Goal: Ask a question

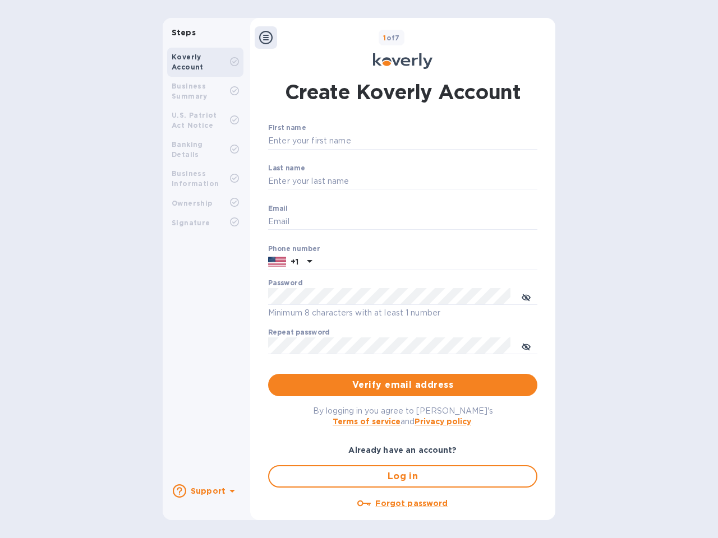
click at [205, 491] on b "Support" at bounding box center [208, 491] width 35 height 9
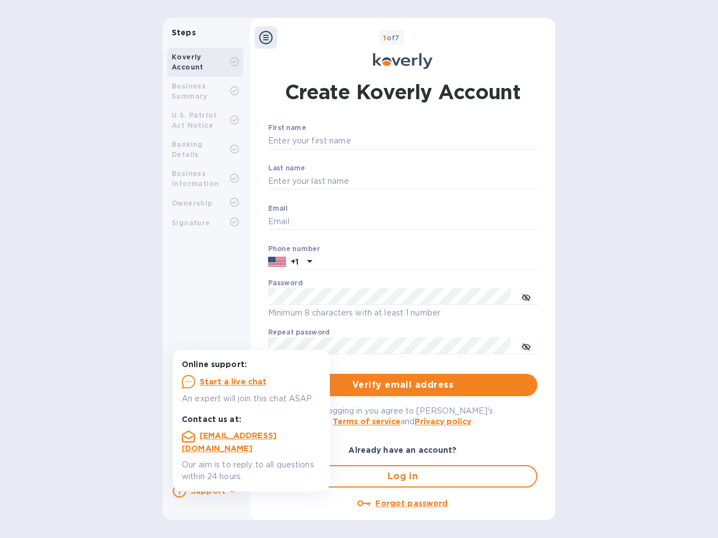
click at [179, 491] on icon at bounding box center [179, 491] width 13 height 13
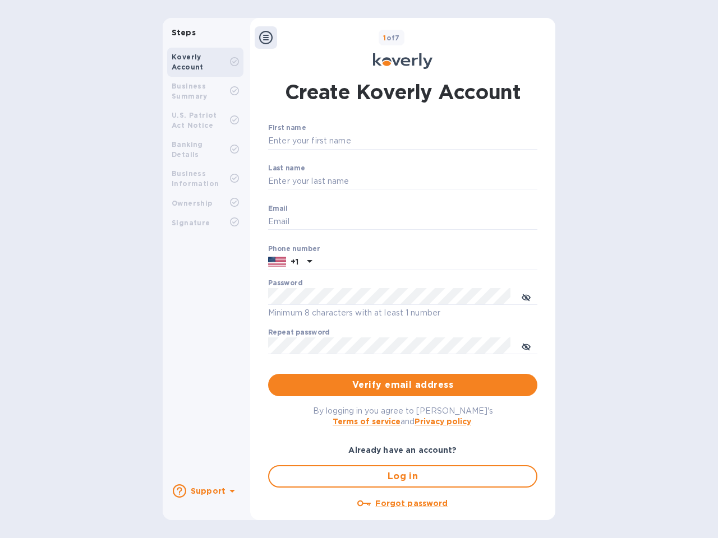
click at [231, 492] on icon at bounding box center [232, 491] width 6 height 3
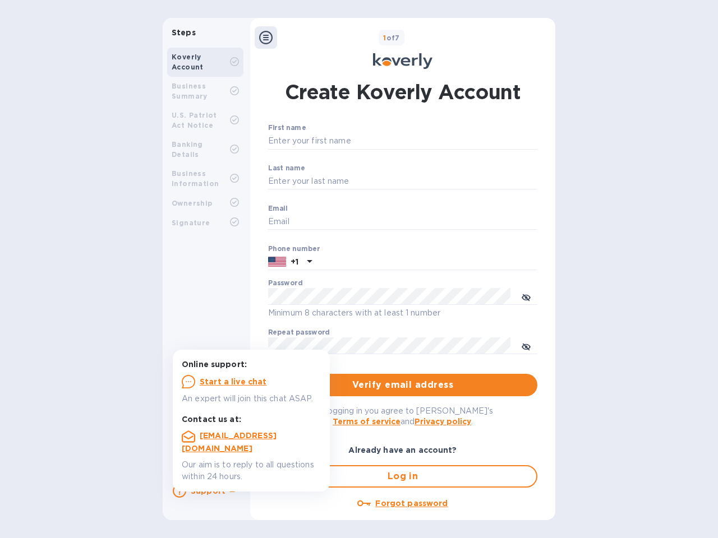
click at [266, 38] on icon at bounding box center [265, 37] width 13 height 13
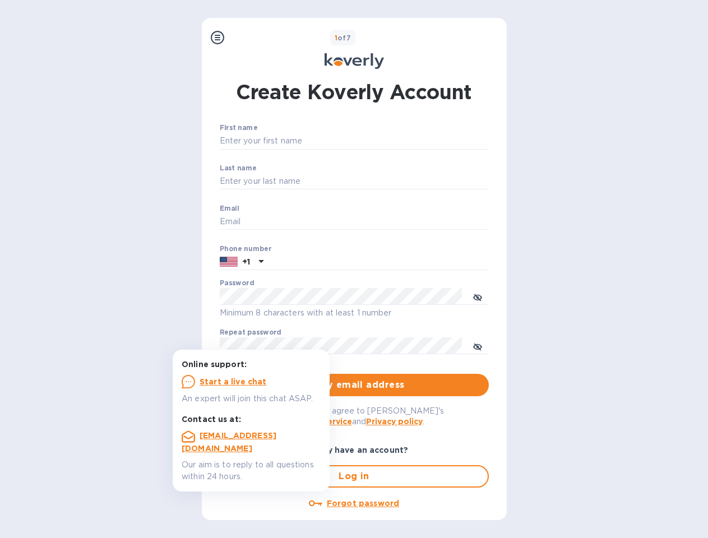
click at [400, 141] on input "First name" at bounding box center [354, 141] width 269 height 17
click at [400, 182] on input "Last name" at bounding box center [354, 181] width 269 height 17
click at [400, 222] on input "Email" at bounding box center [354, 222] width 269 height 17
click at [400, 262] on input "text" at bounding box center [378, 262] width 221 height 17
click at [290, 262] on input "text" at bounding box center [378, 262] width 221 height 17
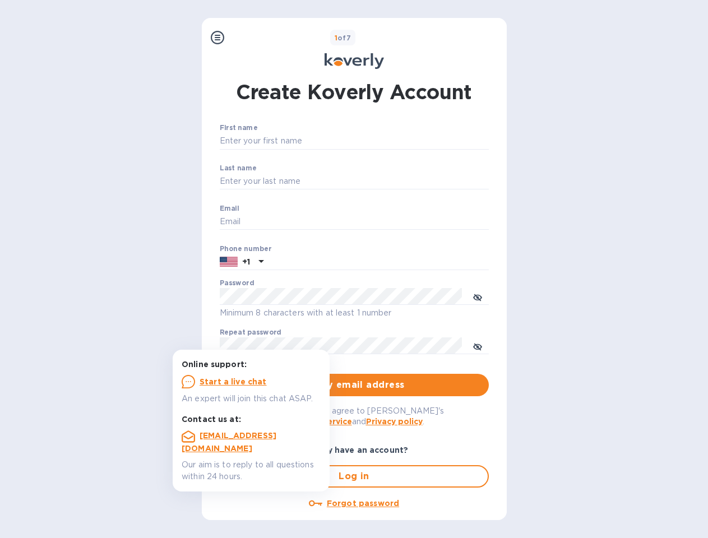
click at [308, 262] on input "text" at bounding box center [378, 262] width 221 height 17
